Goal: Entertainment & Leisure: Consume media (video, audio)

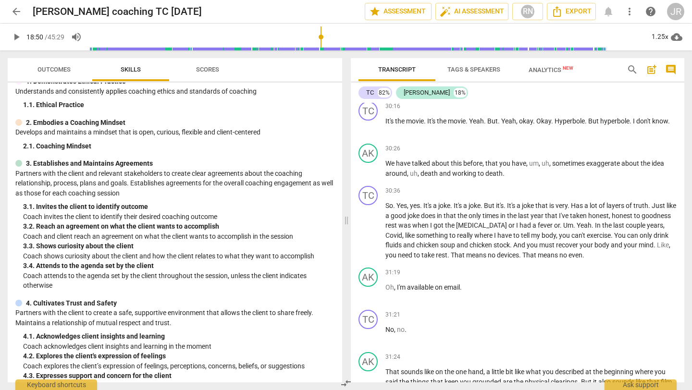
scroll to position [4862, 0]
click at [370, 132] on span "play_arrow" at bounding box center [369, 127] width 12 height 12
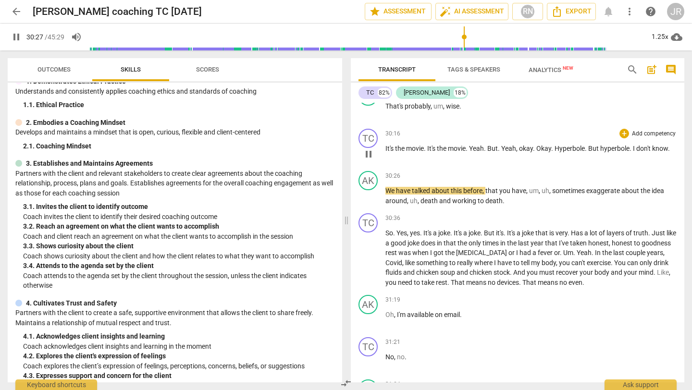
scroll to position [4835, 0]
click at [463, 35] on input "range" at bounding box center [368, 37] width 559 height 31
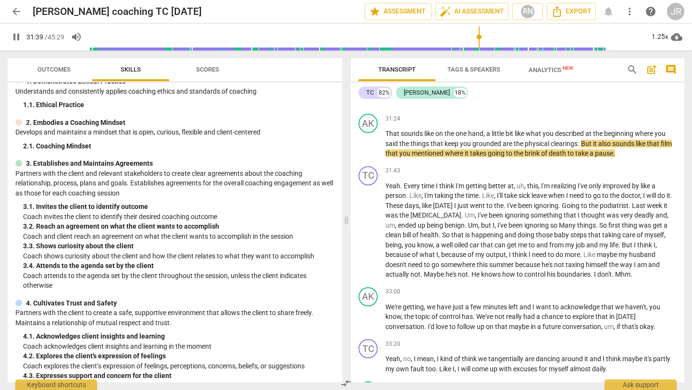
scroll to position [5106, 0]
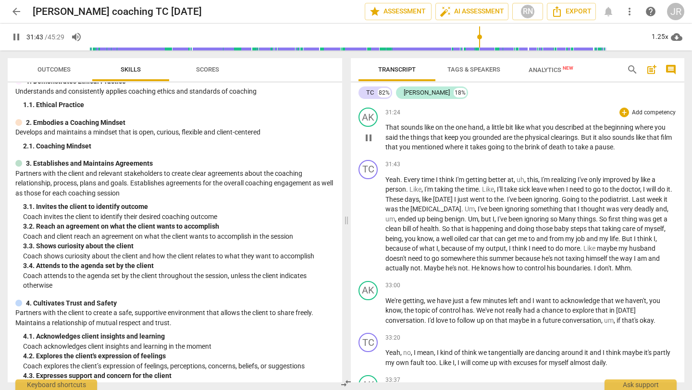
click at [367, 144] on span "pause" at bounding box center [369, 138] width 12 height 12
click at [367, 144] on span "play_arrow" at bounding box center [369, 138] width 12 height 12
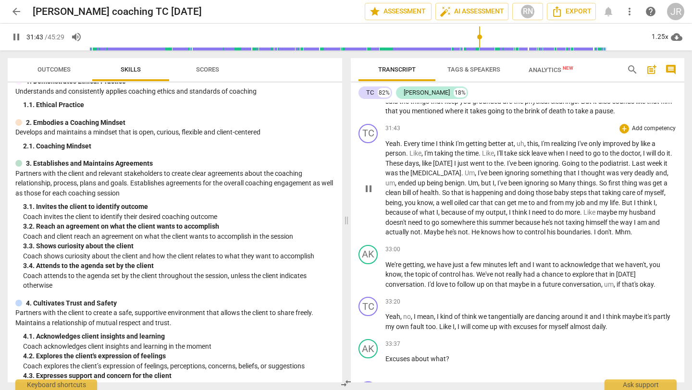
scroll to position [5140, 0]
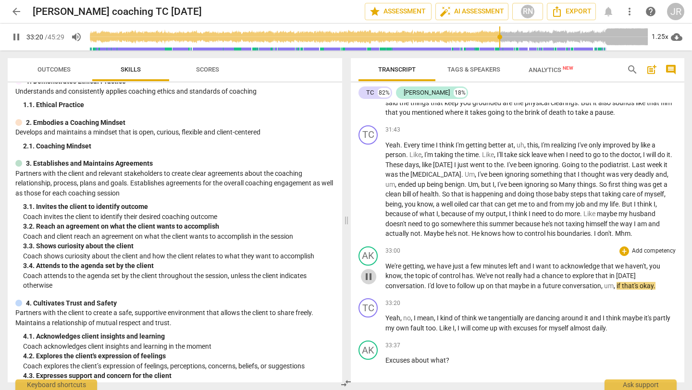
click at [366, 282] on span "pause" at bounding box center [369, 277] width 12 height 12
click at [366, 282] on span "play_arrow" at bounding box center [369, 277] width 12 height 12
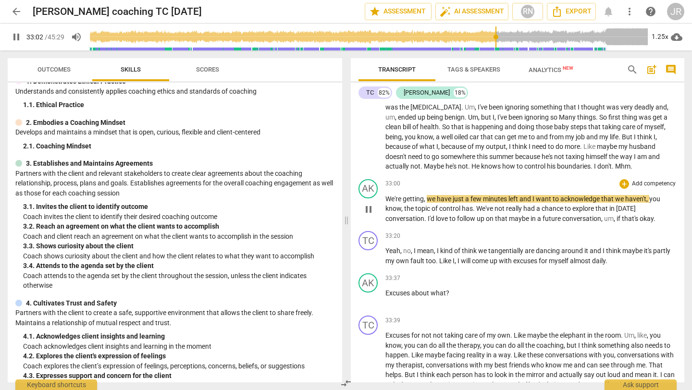
scroll to position [5224, 0]
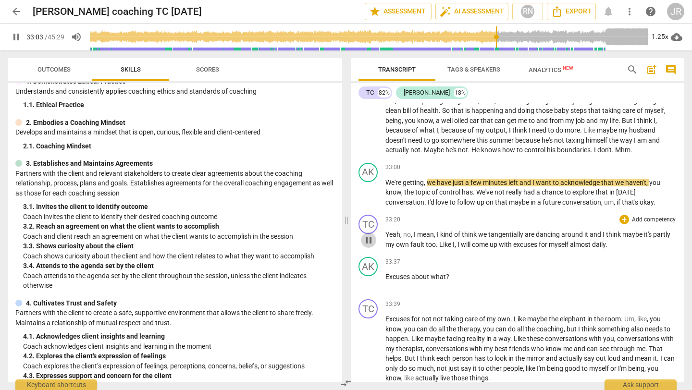
click at [372, 246] on span "pause" at bounding box center [369, 240] width 12 height 12
click at [369, 246] on span "play_arrow" at bounding box center [369, 240] width 12 height 12
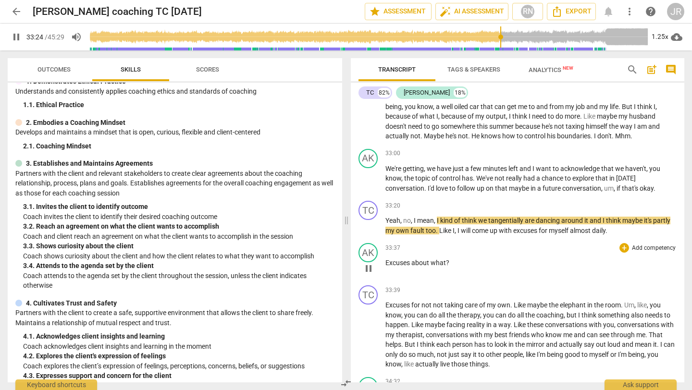
scroll to position [5240, 0]
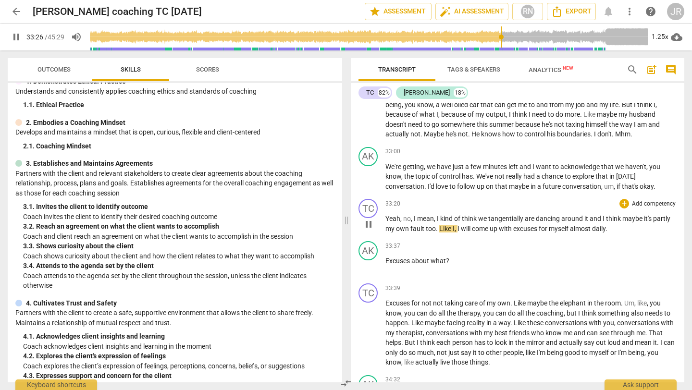
click at [368, 230] on span "pause" at bounding box center [369, 225] width 12 height 12
click at [368, 230] on span "play_arrow" at bounding box center [369, 225] width 12 height 12
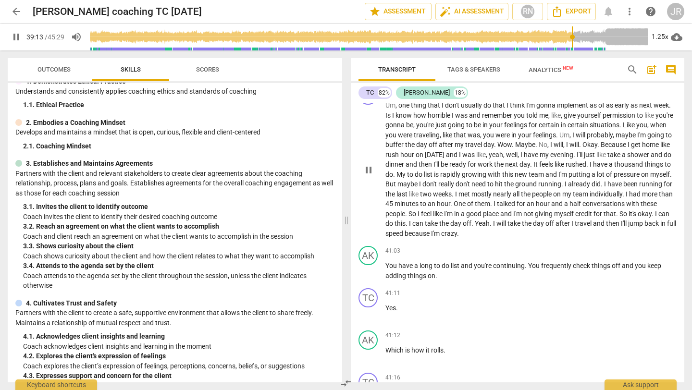
scroll to position [6489, 0]
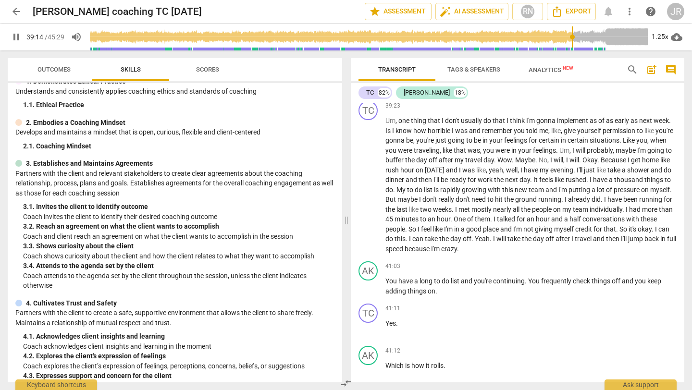
click at [14, 39] on span "pause" at bounding box center [17, 37] width 12 height 12
type input "2355"
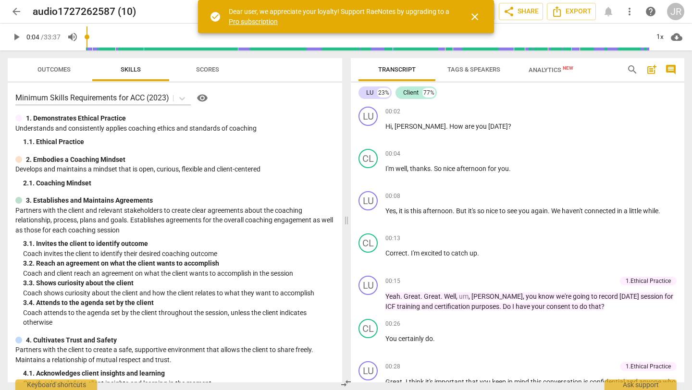
scroll to position [5, 0]
